Goal: Information Seeking & Learning: Learn about a topic

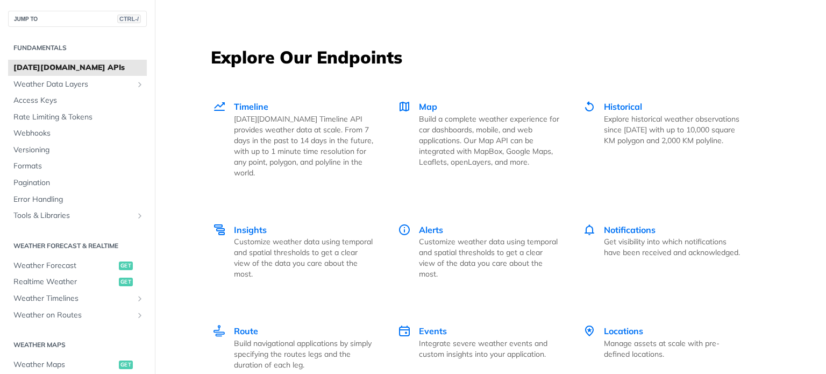
scroll to position [1453, 0]
click at [249, 109] on span "Timeline" at bounding box center [251, 107] width 34 height 11
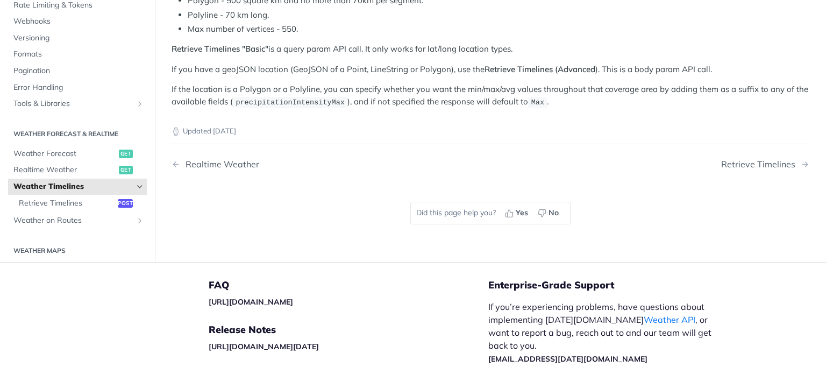
scroll to position [213, 0]
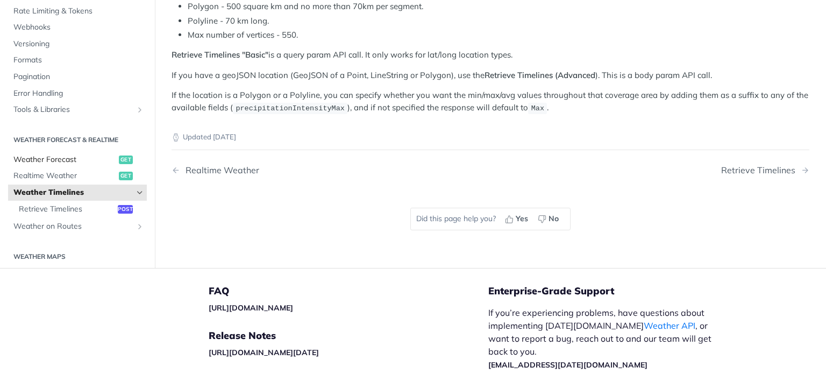
click at [57, 159] on span "Weather Forecast" at bounding box center [64, 159] width 103 height 11
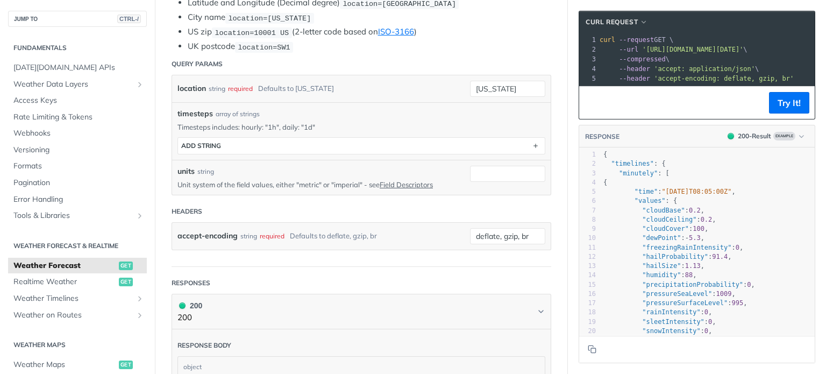
scroll to position [292, 0]
click at [62, 287] on span "Realtime Weather" at bounding box center [64, 282] width 103 height 11
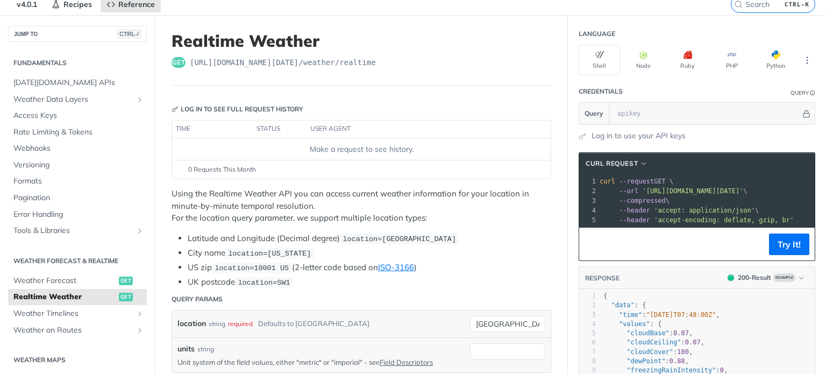
scroll to position [42, 0]
click at [64, 280] on span "Weather Forecast" at bounding box center [64, 281] width 103 height 11
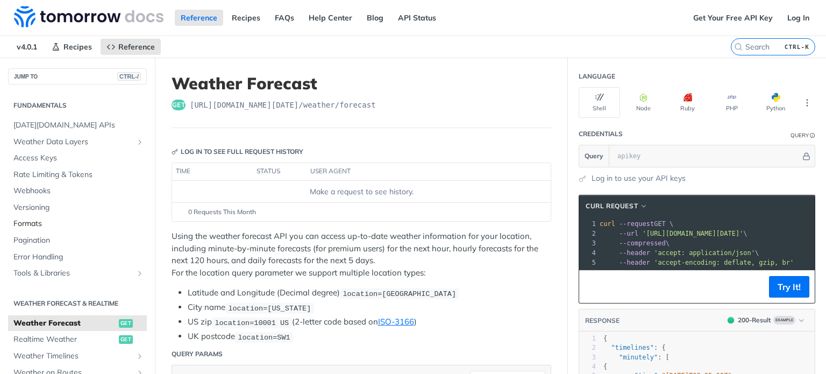
click at [37, 225] on span "Formats" at bounding box center [78, 223] width 131 height 11
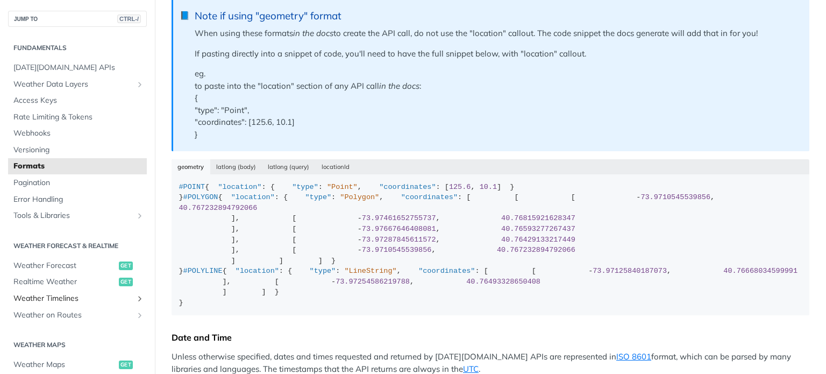
click at [136, 299] on icon "Show subpages for Weather Timelines" at bounding box center [140, 298] width 9 height 9
click at [63, 314] on span "Retrieve Timelines" at bounding box center [67, 315] width 96 height 11
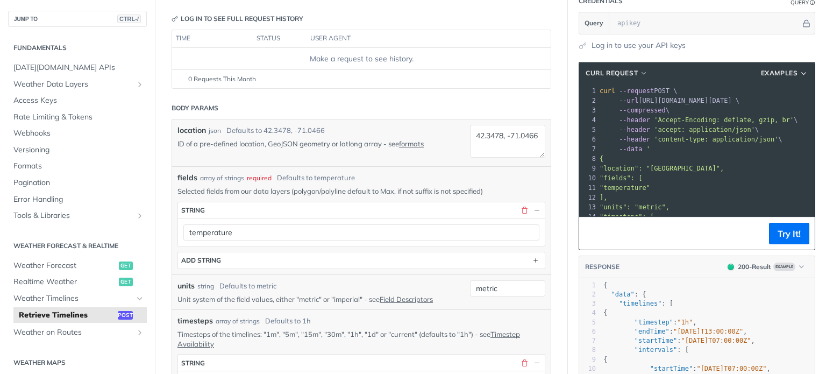
scroll to position [133, 0]
click at [57, 266] on span "Weather Forecast" at bounding box center [64, 265] width 103 height 11
